Goal: Task Accomplishment & Management: Manage account settings

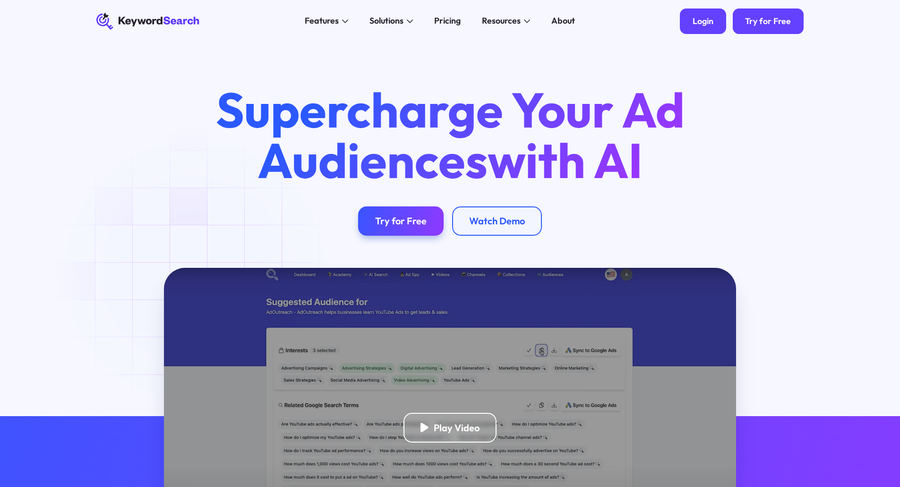
click at [706, 23] on div "Login" at bounding box center [703, 21] width 21 height 10
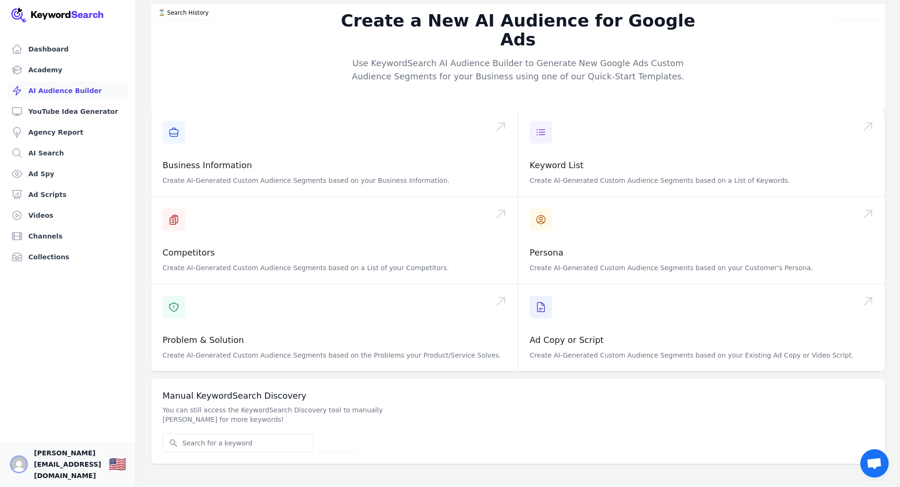
click at [19, 472] on img "Open user button" at bounding box center [18, 464] width 15 height 15
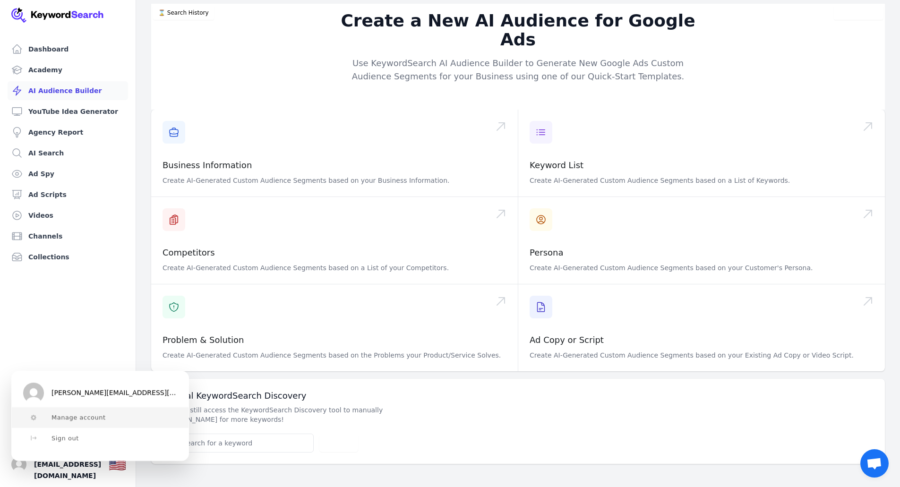
click at [64, 414] on span "Manage account" at bounding box center [79, 418] width 54 height 8
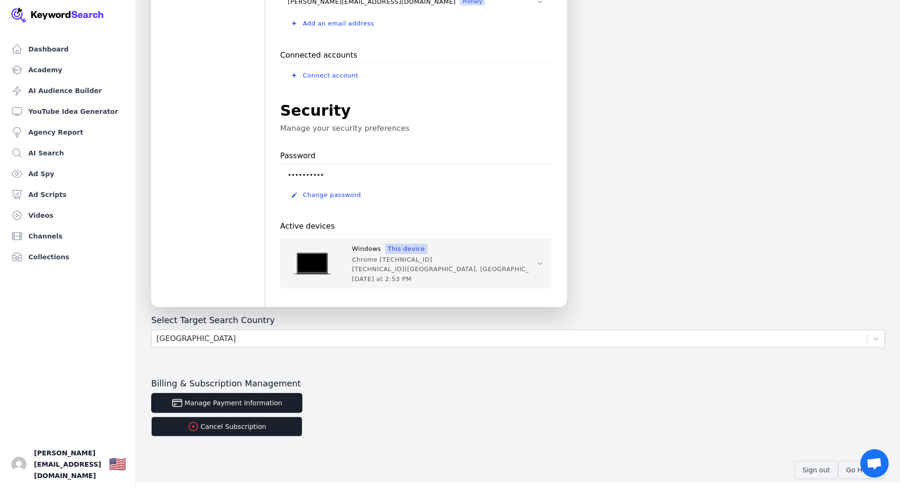
scroll to position [205, 0]
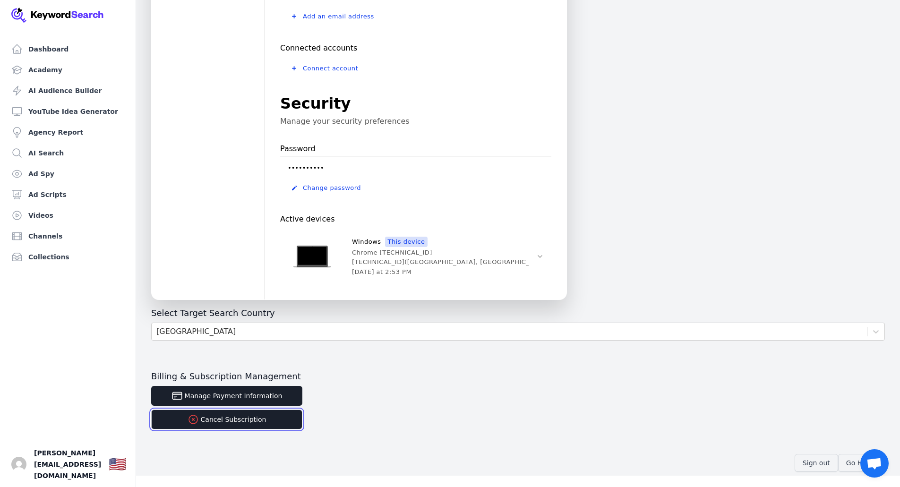
click at [236, 421] on button "Cancel Subscription" at bounding box center [226, 420] width 151 height 20
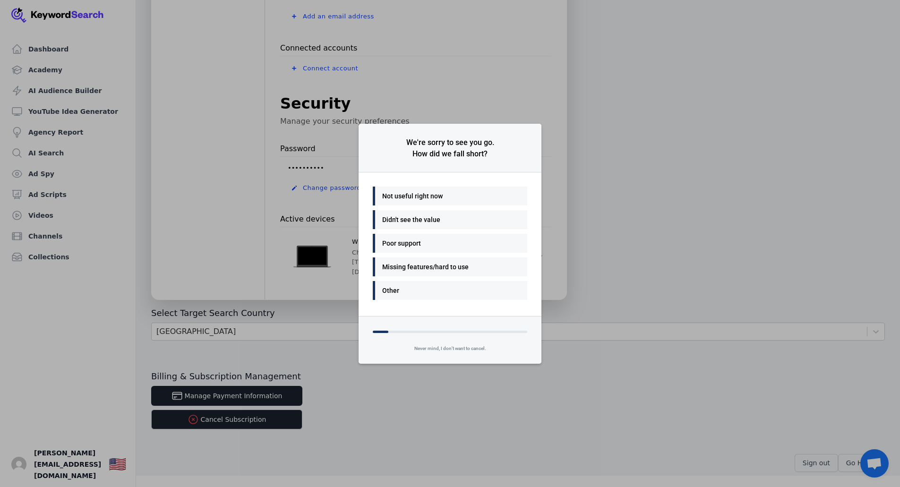
click at [429, 191] on div "Not useful right now" at bounding box center [447, 195] width 131 height 11
click at [416, 294] on div "Other" at bounding box center [447, 290] width 131 height 11
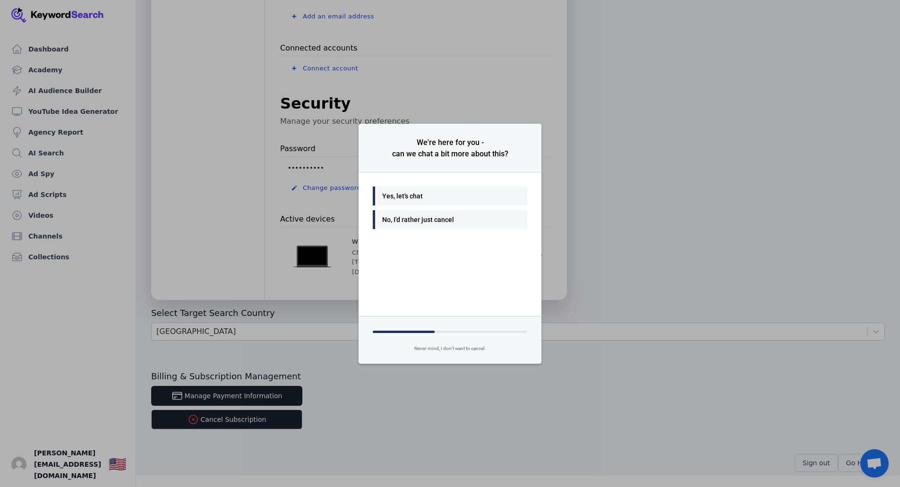
click at [444, 221] on div "No, I'd rather just cancel" at bounding box center [447, 219] width 131 height 11
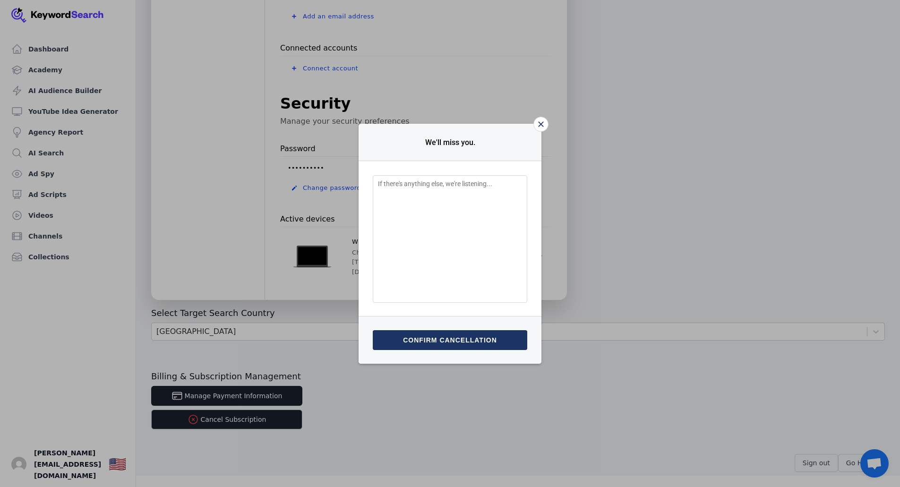
click at [432, 273] on textarea "Feedback Input" at bounding box center [450, 239] width 155 height 128
type textarea "This should never have been renewed"
click at [481, 332] on button "Submit & confirm cancellation" at bounding box center [450, 340] width 155 height 20
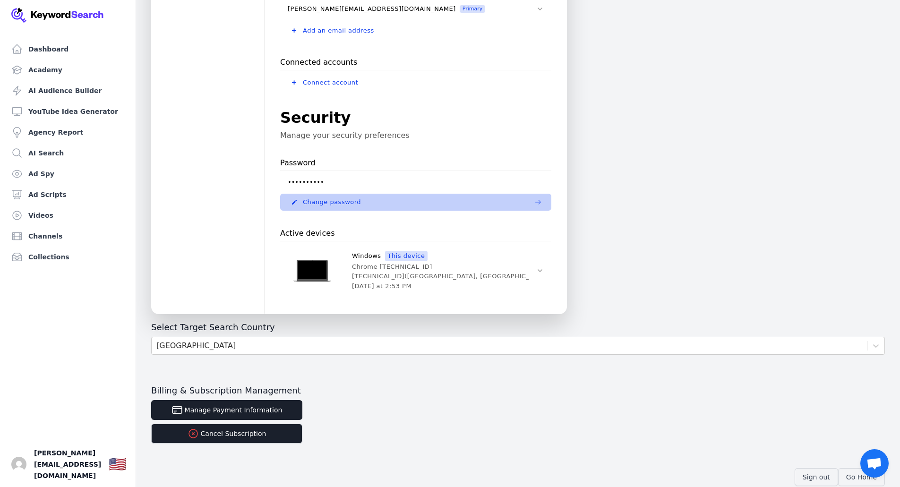
scroll to position [205, 0]
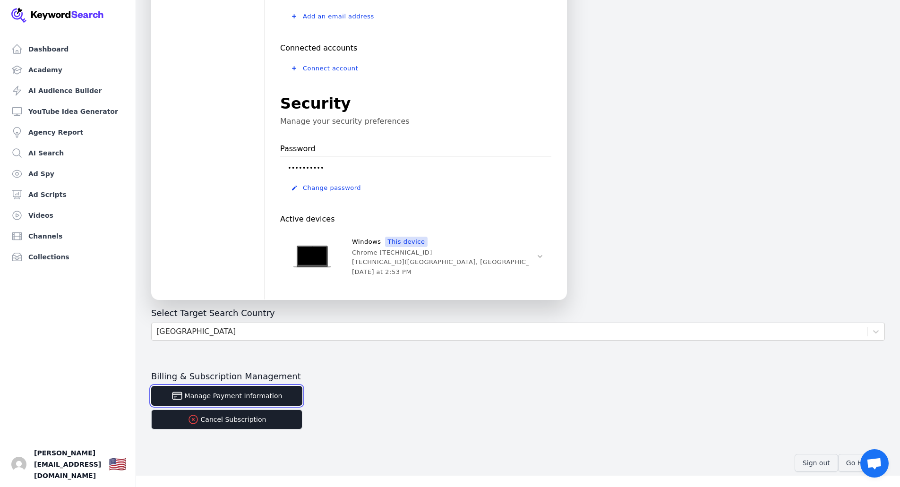
click at [278, 394] on button "Manage Payment Information" at bounding box center [226, 396] width 151 height 20
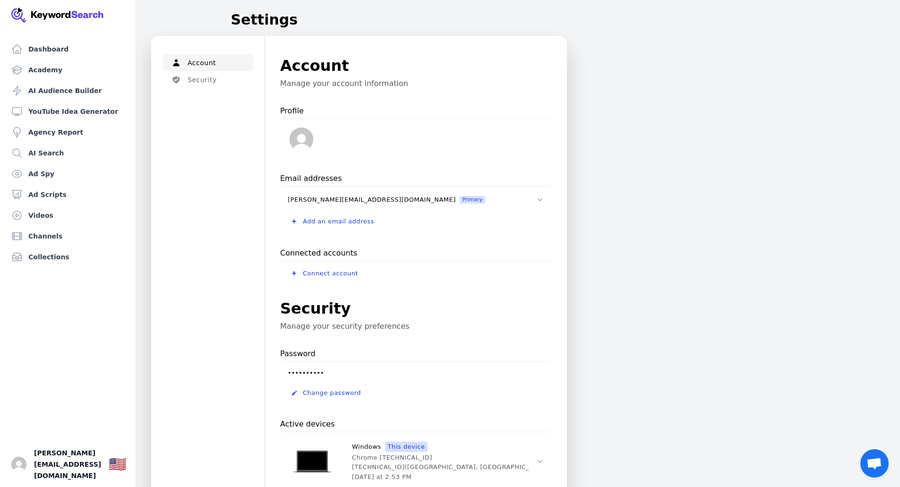
click at [871, 464] on span "Open chat" at bounding box center [875, 464] width 16 height 13
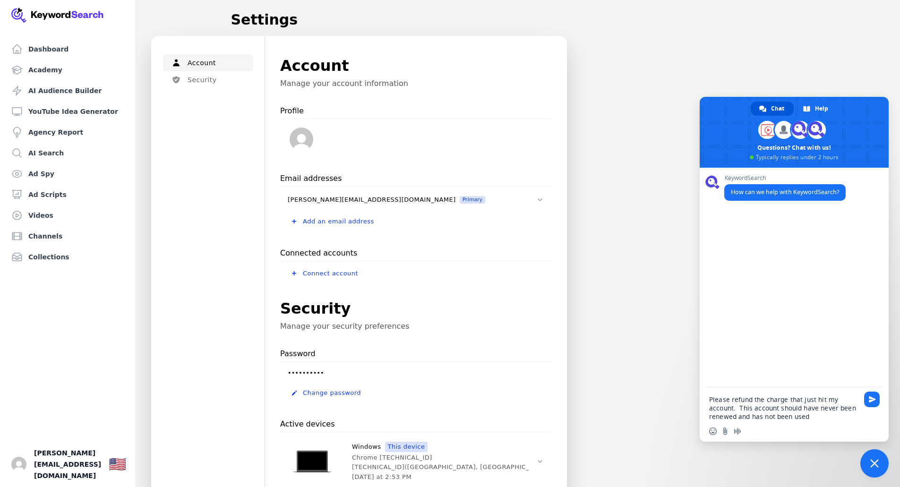
type textarea "Please refund the charge that just hit my account. This account should have nev…"
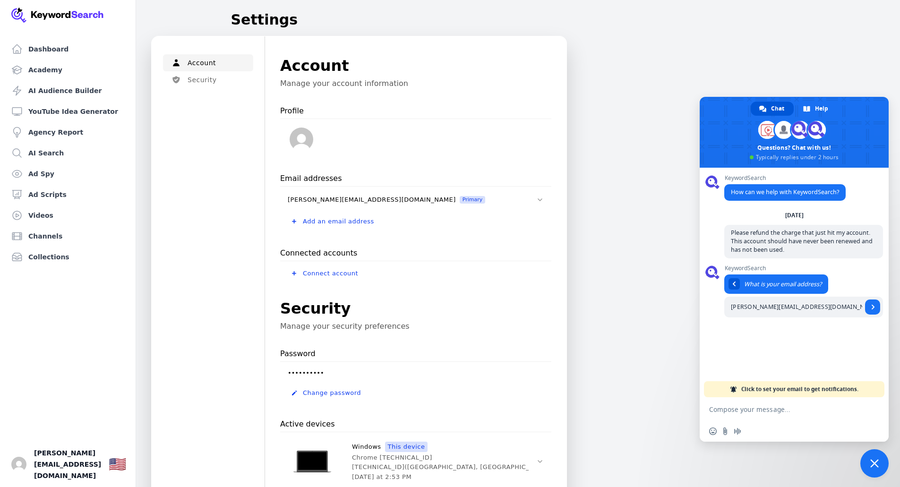
type input "[PERSON_NAME][EMAIL_ADDRESS][DOMAIN_NAME]"
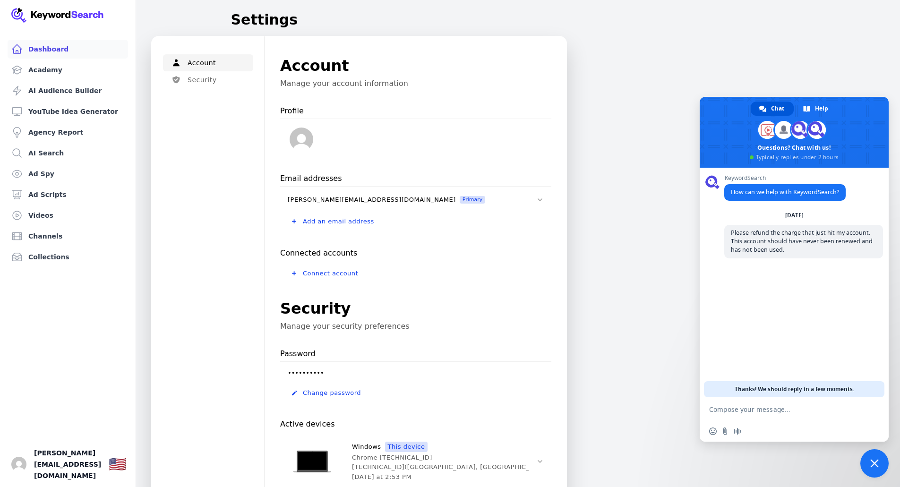
click at [50, 49] on link "Dashboard" at bounding box center [68, 49] width 121 height 19
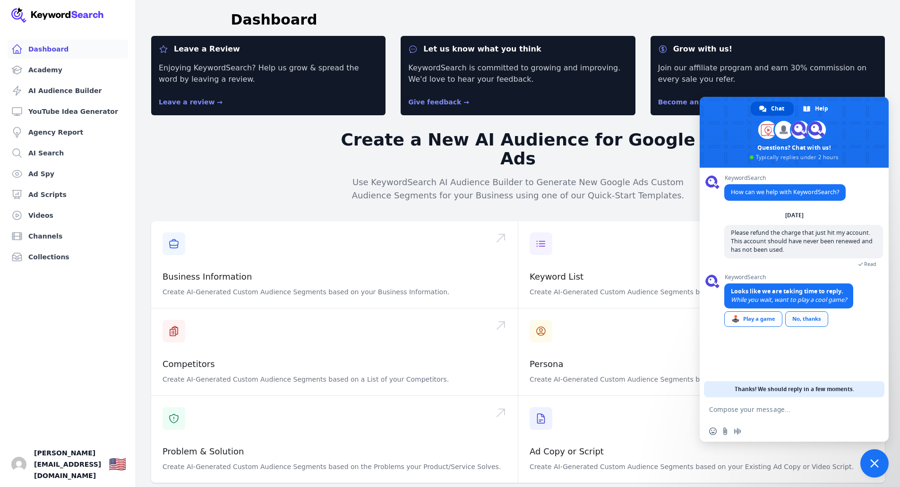
click at [817, 320] on div "No, thanks" at bounding box center [806, 319] width 43 height 16
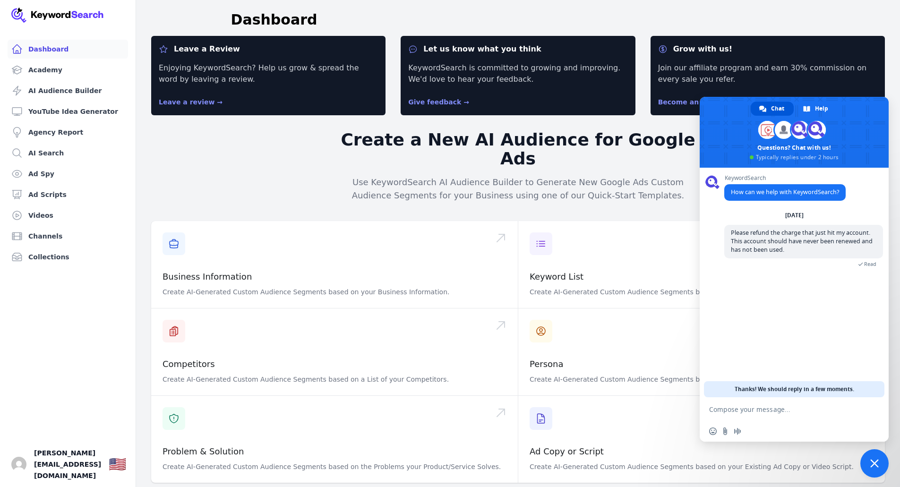
click at [783, 339] on div "KeywordSearch How can we help with KeywordSearch? [DATE] Please refund the char…" at bounding box center [794, 283] width 189 height 230
click at [749, 310] on div "KeywordSearch How can we help with KeywordSearch? Tuesday, 16 September Please …" at bounding box center [794, 283] width 189 height 230
click at [265, 166] on div "Leave a Review Enjoying KeywordSearch? Help us grow & spread the word by leavin…" at bounding box center [518, 383] width 734 height 694
